Goal: Task Accomplishment & Management: Manage account settings

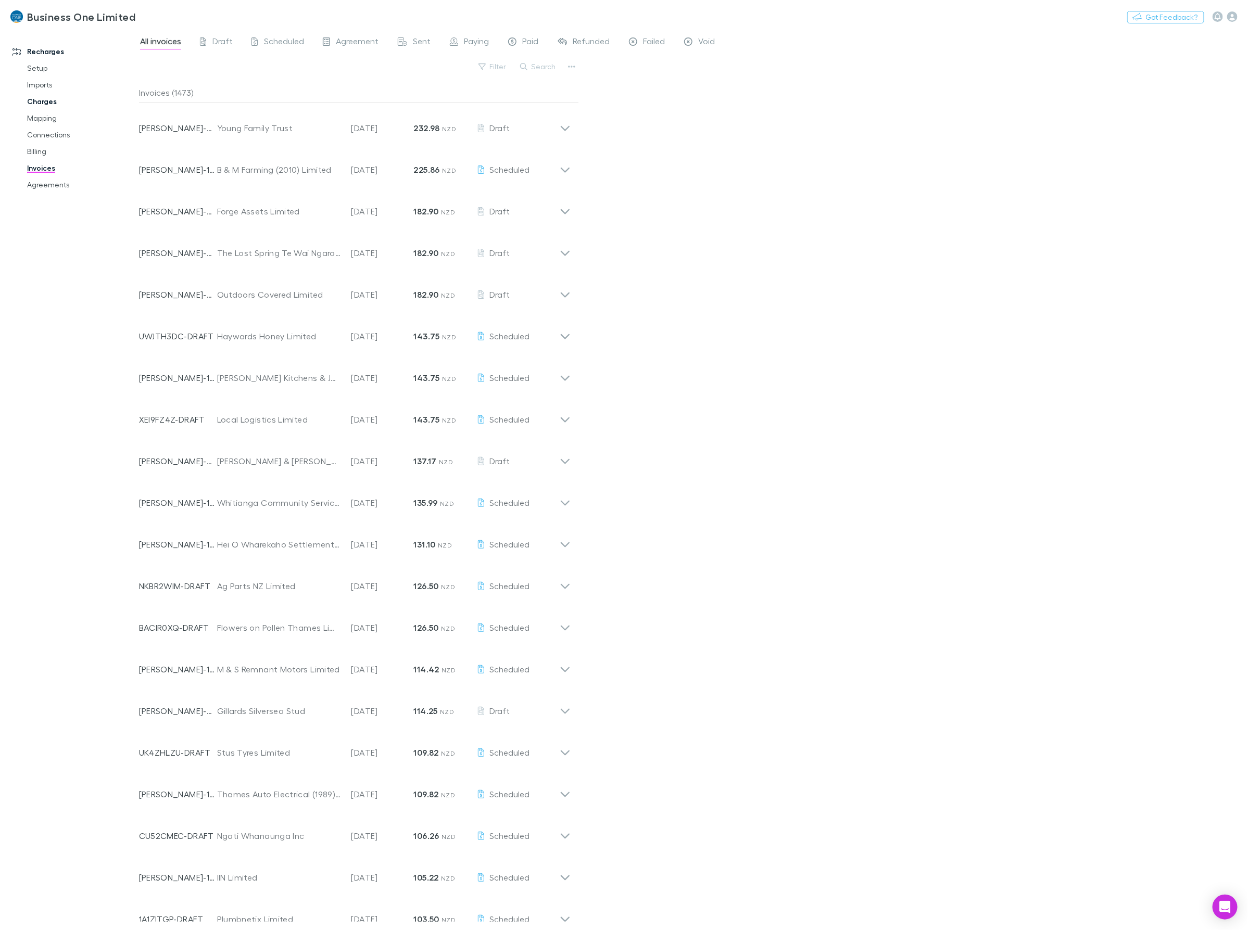
click at [44, 104] on link "Charges" at bounding box center [82, 101] width 130 height 17
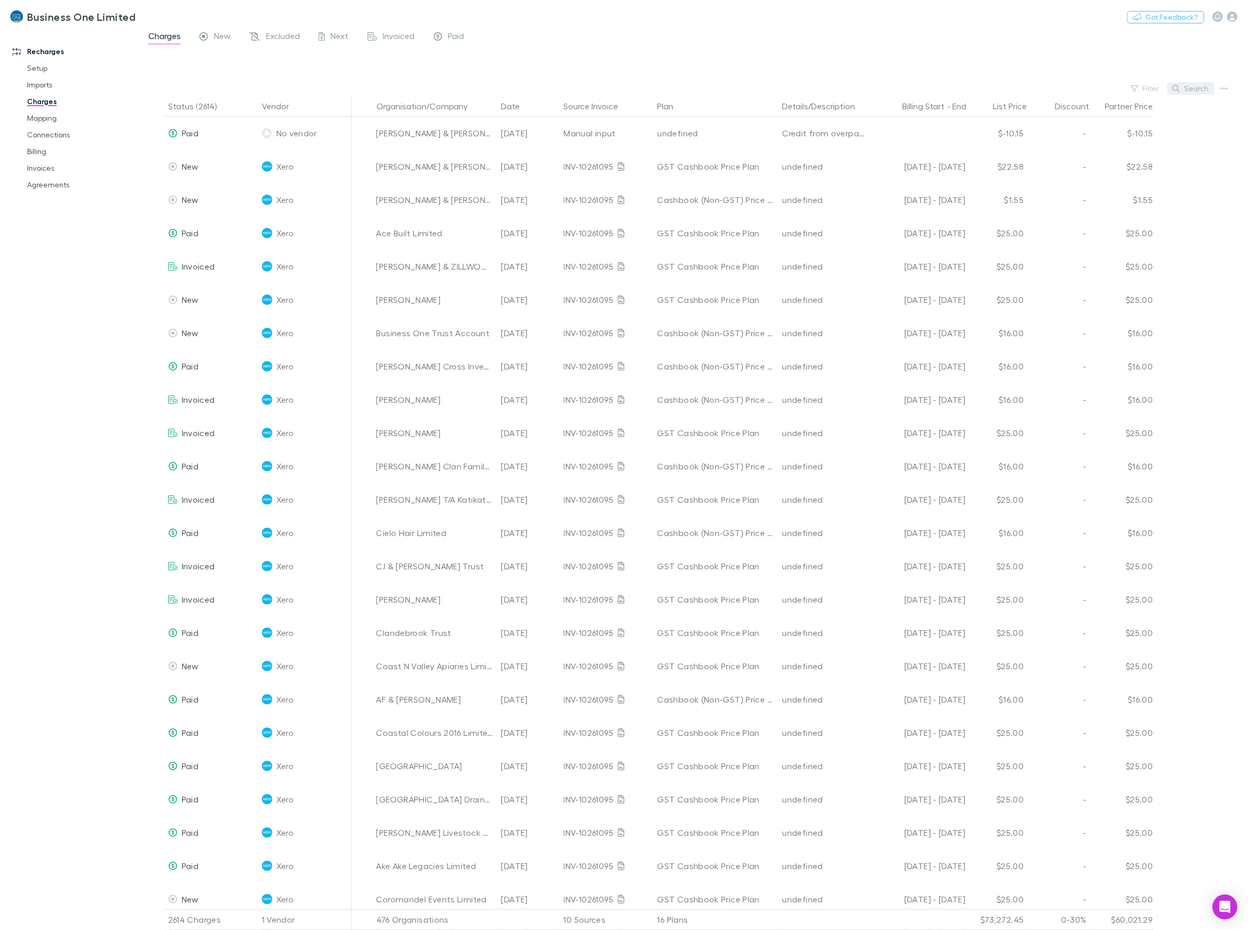
click at [1196, 91] on button "Search" at bounding box center [1190, 88] width 47 height 12
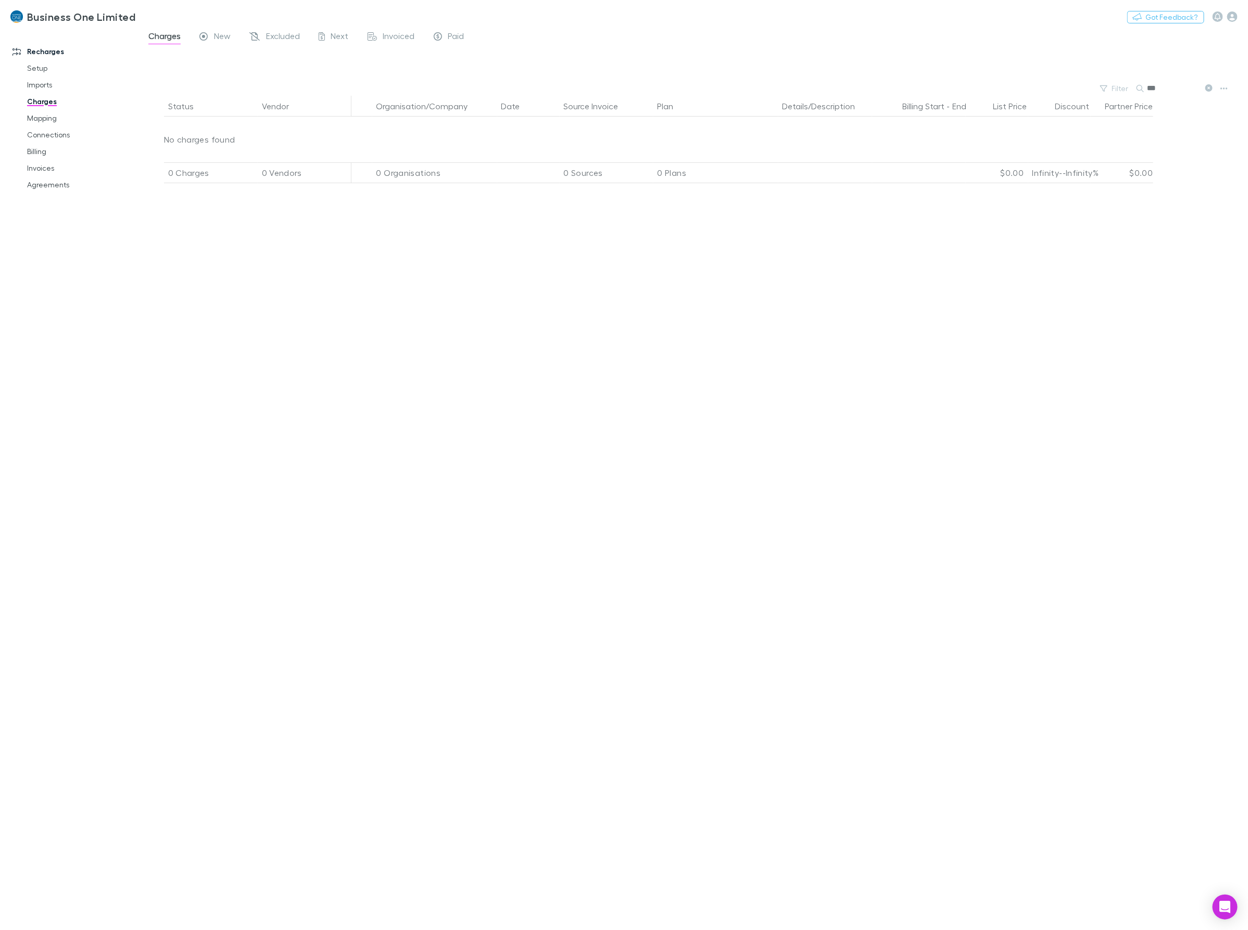
drag, startPoint x: 383, startPoint y: 431, endPoint x: 392, endPoint y: 392, distance: 40.0
click at [383, 431] on div "Status Vendor Organisation/Company Date Source Invoice Plan Details/Description…" at bounding box center [693, 513] width 1109 height 834
click at [1162, 91] on input "***" at bounding box center [1173, 88] width 52 height 15
type input "*"
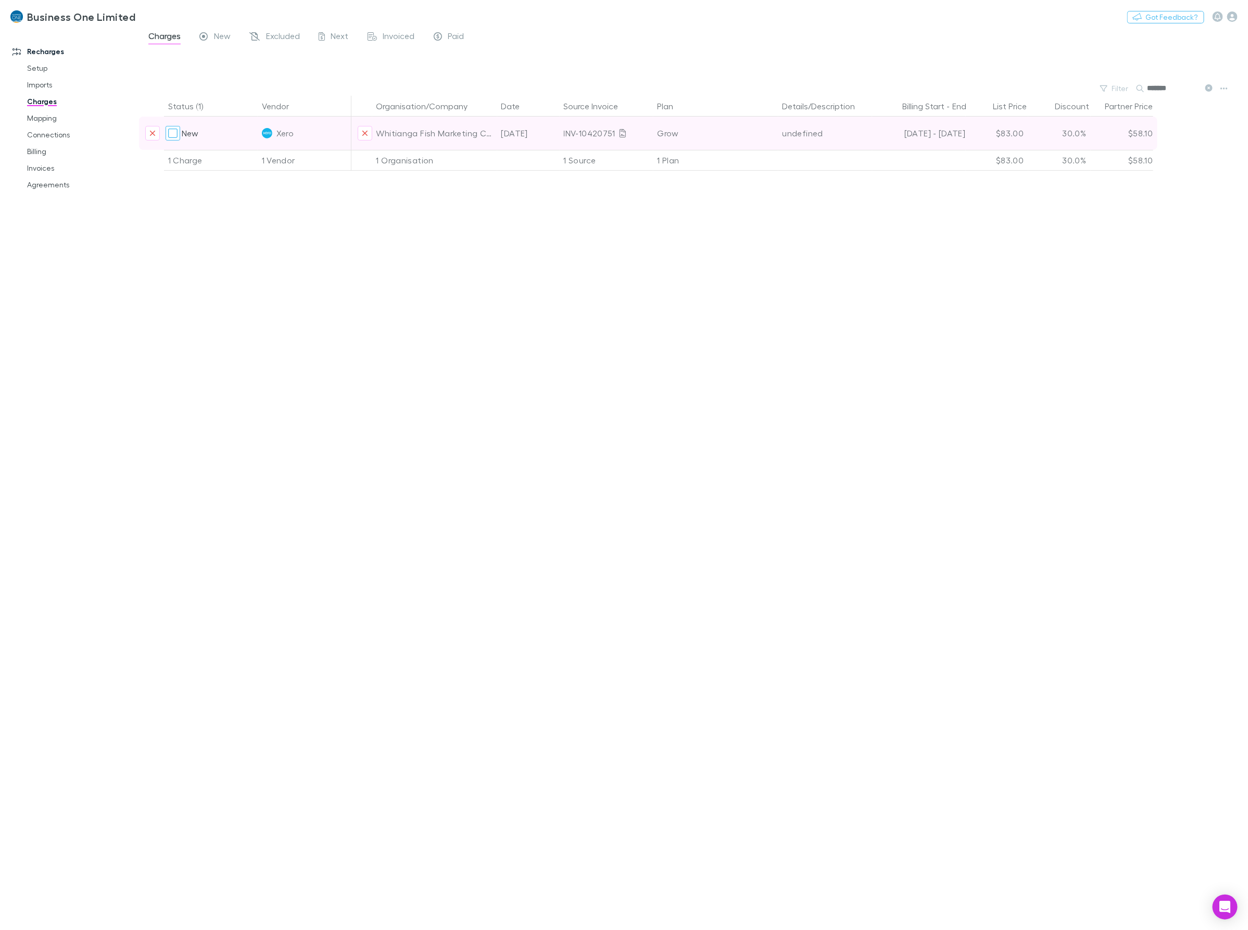
type input "*******"
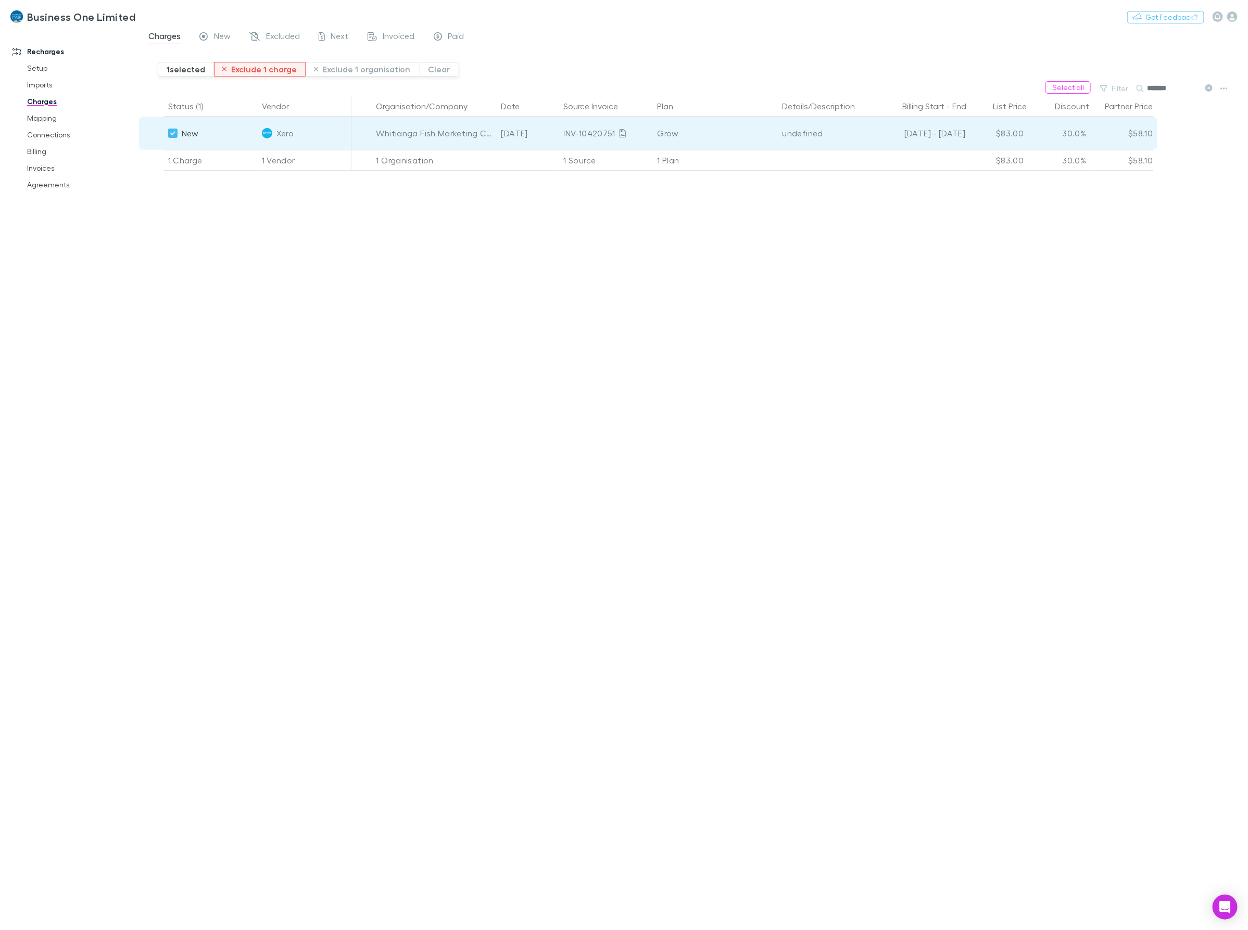
click at [238, 66] on button "Exclude 1 charge" at bounding box center [260, 69] width 92 height 15
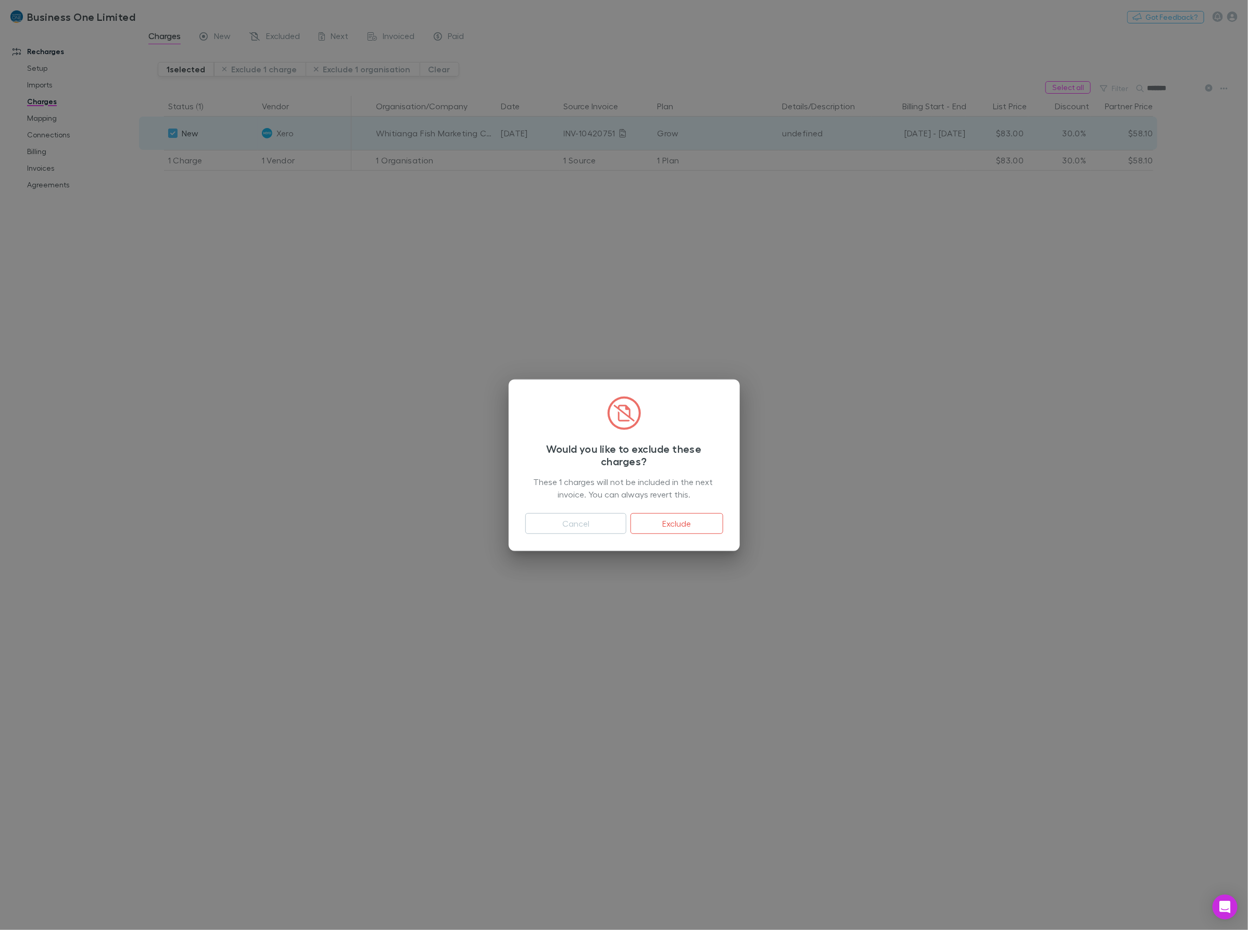
click at [669, 527] on button "Exclude" at bounding box center [676, 523] width 92 height 21
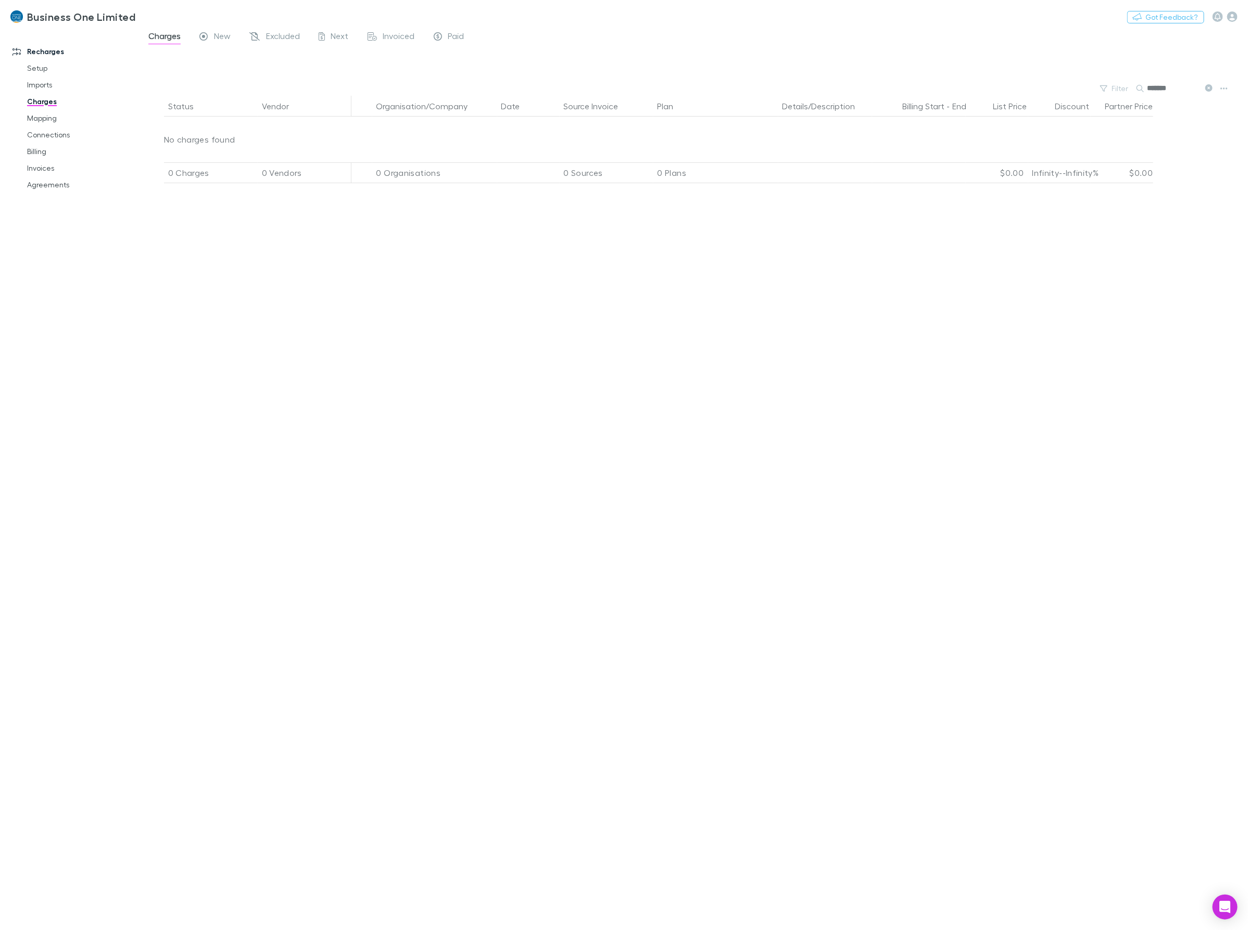
drag, startPoint x: 823, startPoint y: 868, endPoint x: 838, endPoint y: 864, distance: 15.2
click at [823, 868] on div "Status Vendor Organisation/Company Date Source Invoice Plan Details/Description…" at bounding box center [693, 513] width 1109 height 834
